Goal: Information Seeking & Learning: Learn about a topic

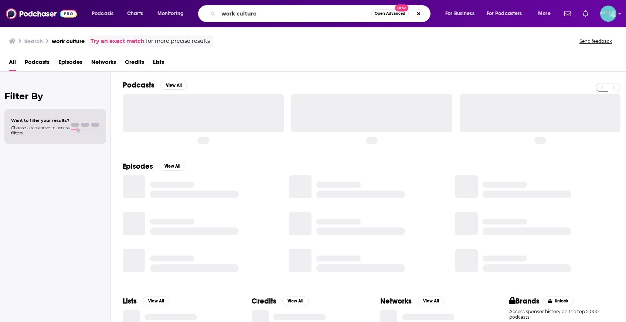
click at [325, 15] on input "work culture" at bounding box center [294, 14] width 153 height 12
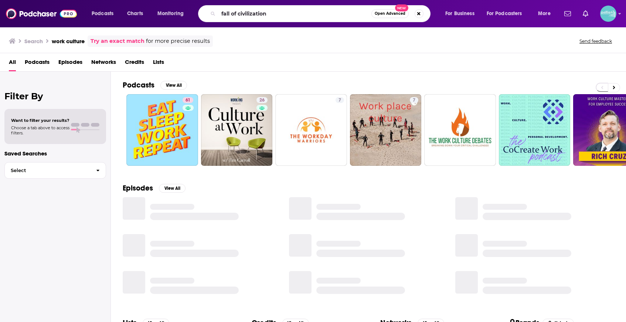
type input "fall of civilization"
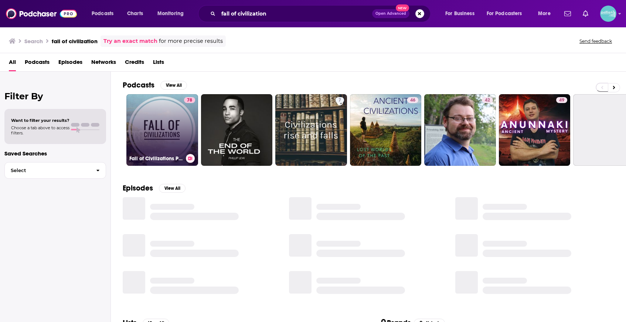
click at [166, 117] on link "78 Fall of Civilizations Podcast" at bounding box center [162, 130] width 72 height 72
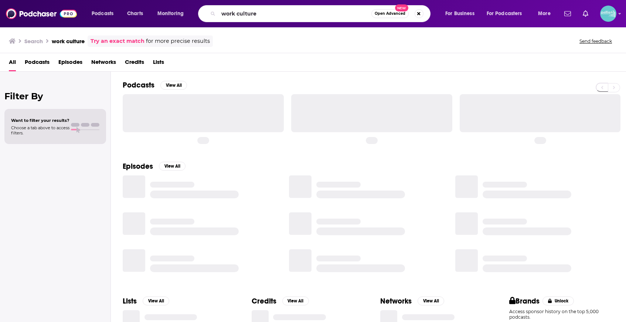
click at [288, 13] on input "work culture" at bounding box center [294, 14] width 153 height 12
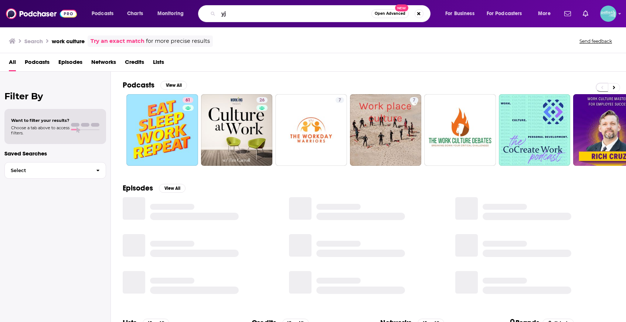
type input "y"
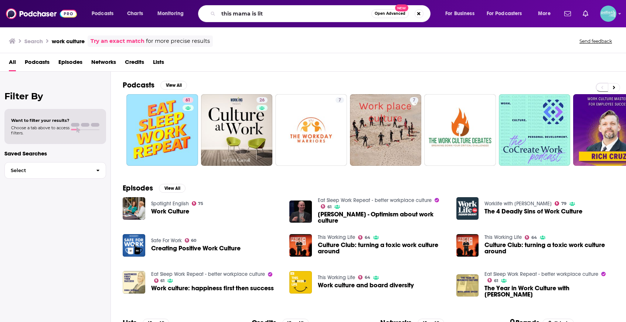
type input "this mama is lit"
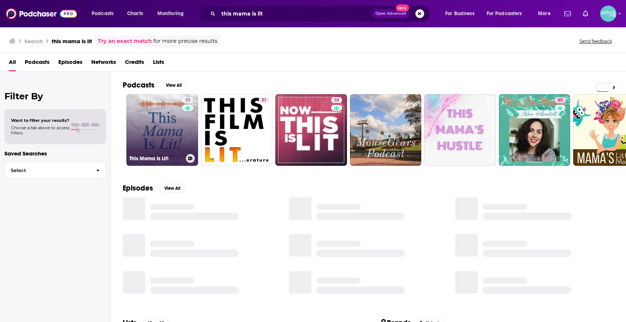
click at [149, 126] on link "25 This Mama Is Lit!" at bounding box center [162, 130] width 72 height 72
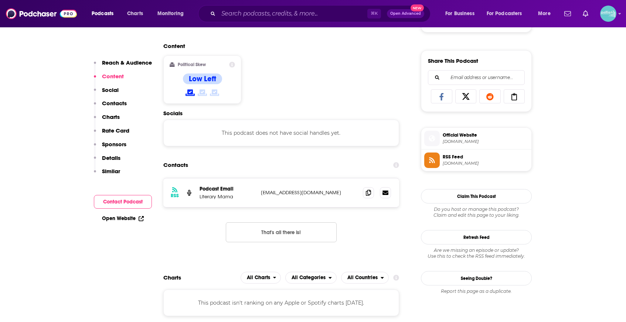
scroll to position [463, 0]
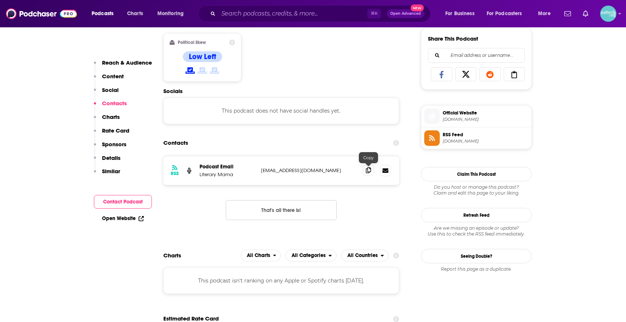
click at [366, 170] on icon at bounding box center [368, 170] width 5 height 6
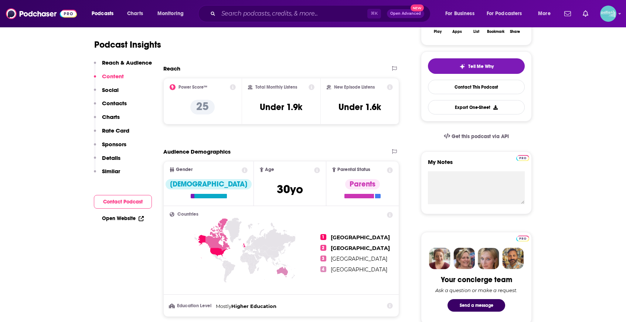
scroll to position [120, 0]
